Goal: Task Accomplishment & Management: Manage account settings

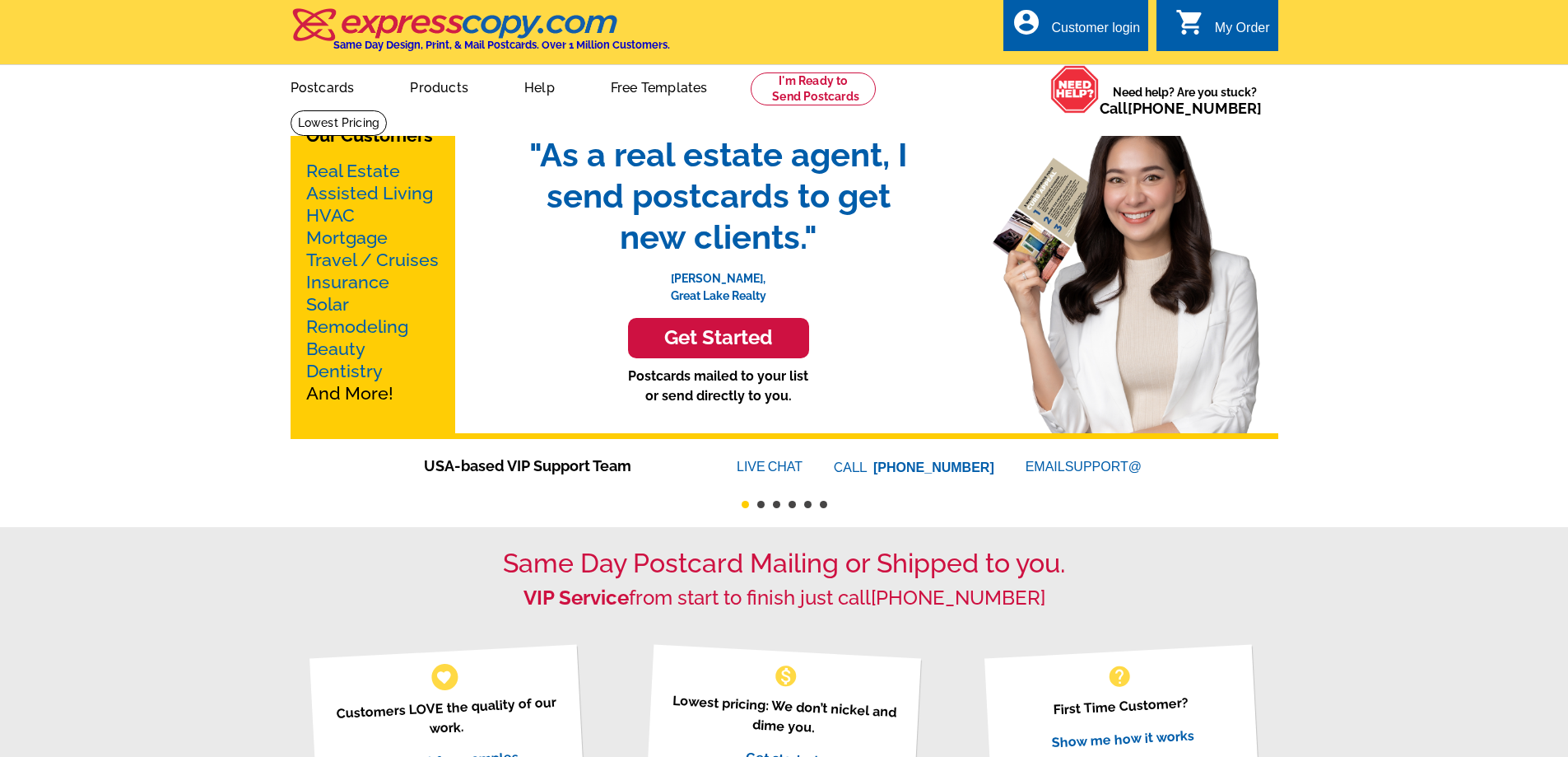
click at [1089, 33] on div "Customer login" at bounding box center [1095, 33] width 89 height 23
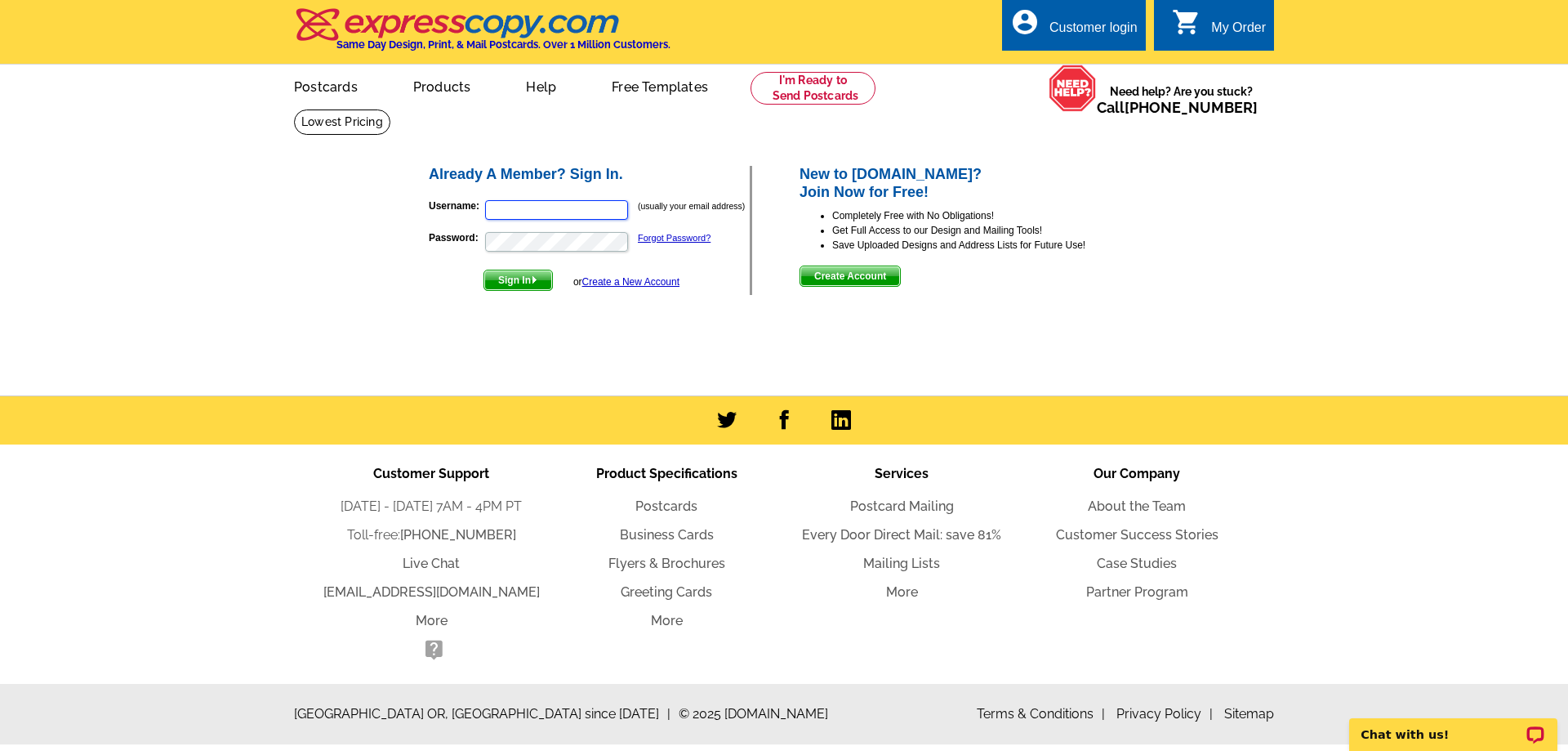
click at [597, 216] on input "Username:" at bounding box center [556, 210] width 143 height 20
click at [550, 356] on div "Already A Member? Sign In. Username: janet@simplyyourbestmove.com (usually your…" at bounding box center [784, 244] width 784 height 272
click at [570, 216] on input "janet@simplyyourbestmove.com" at bounding box center [556, 210] width 143 height 20
click at [570, 215] on input "janet@simplyyourbestmove.com" at bounding box center [556, 210] width 143 height 20
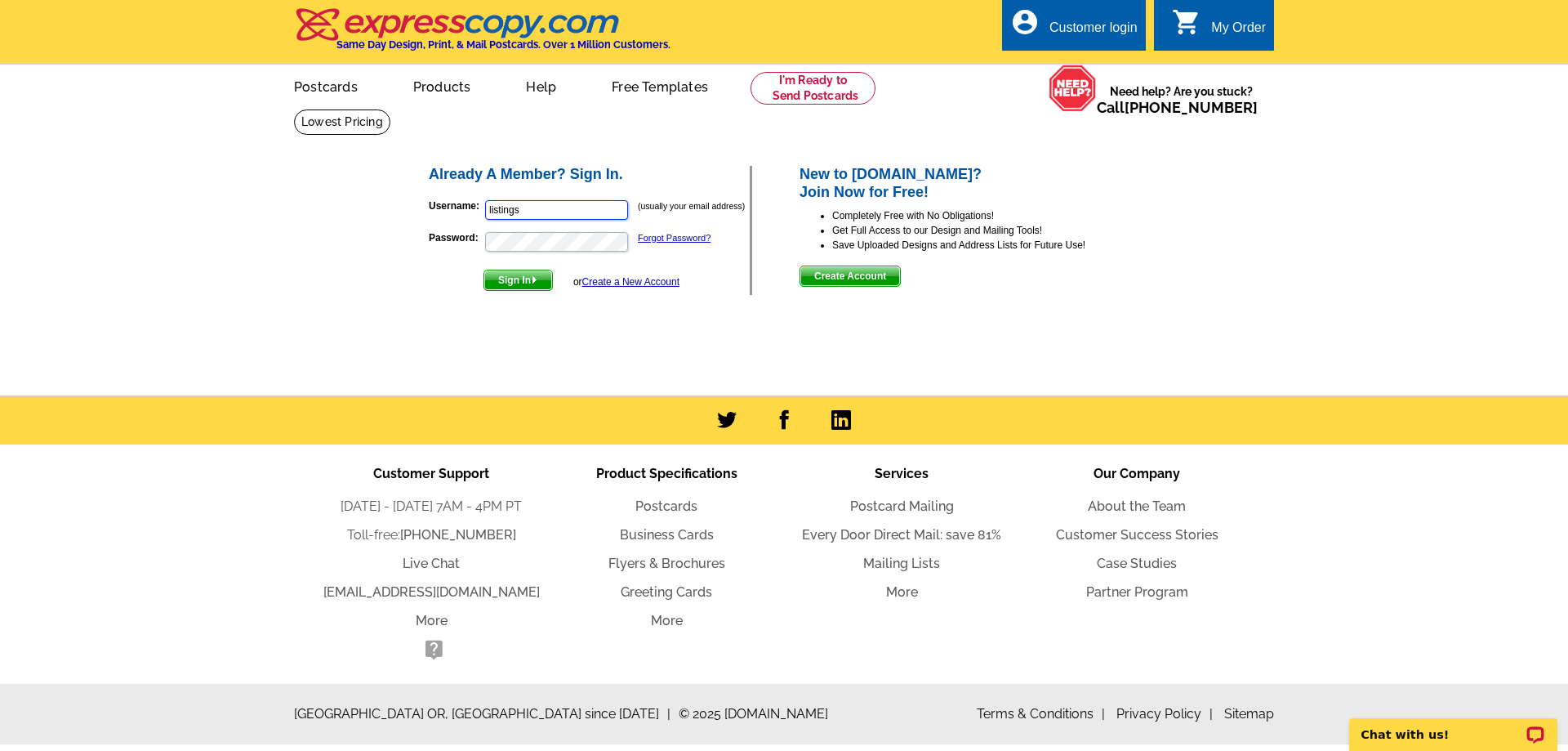
type input "Listings@thegreshgroup.com"
click at [534, 284] on img "submit" at bounding box center [534, 280] width 8 height 8
